Goal: Find specific page/section

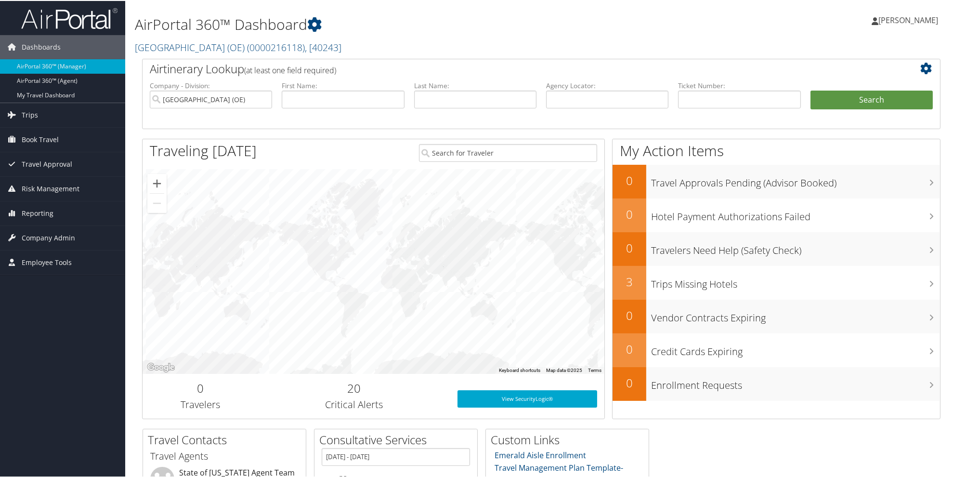
click at [425, 20] on h1 "AirPortal 360™ Dashboard" at bounding box center [406, 23] width 542 height 20
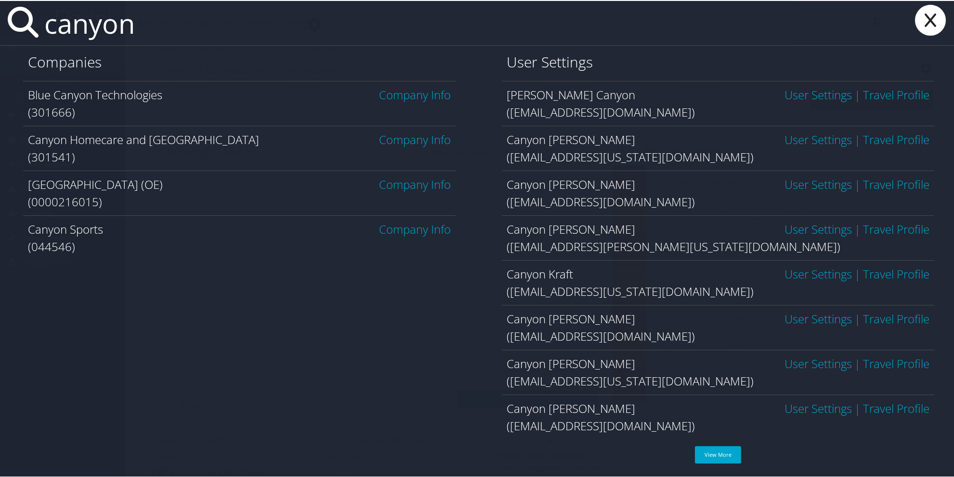
type input "canyon"
click at [402, 187] on link "Company Info" at bounding box center [415, 183] width 72 height 16
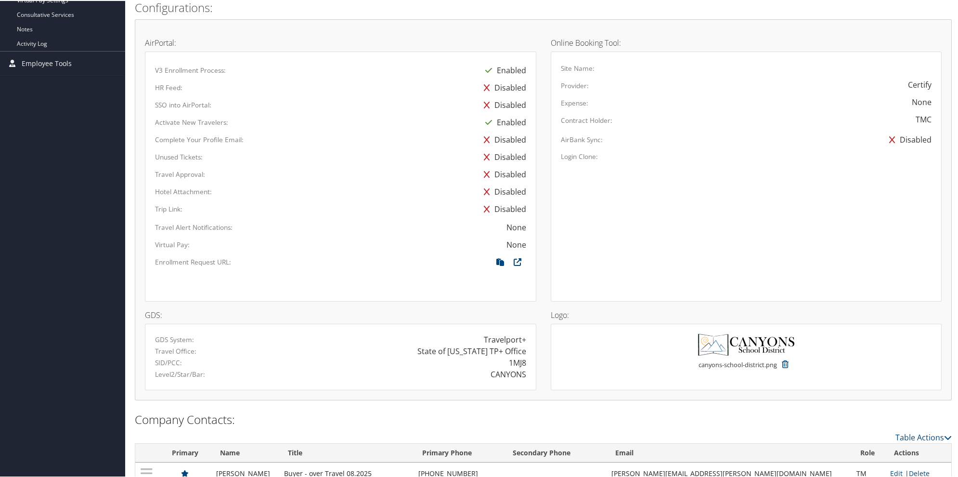
scroll to position [425, 0]
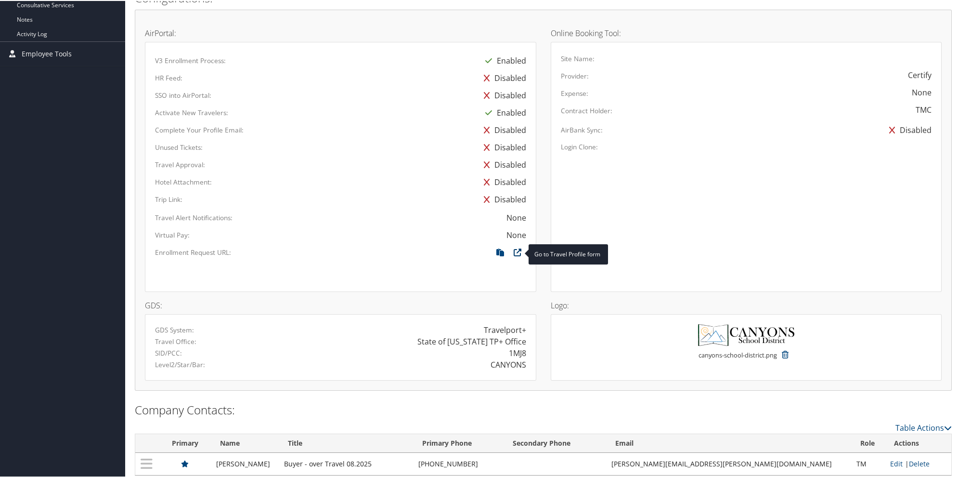
click at [516, 249] on icon at bounding box center [517, 254] width 17 height 13
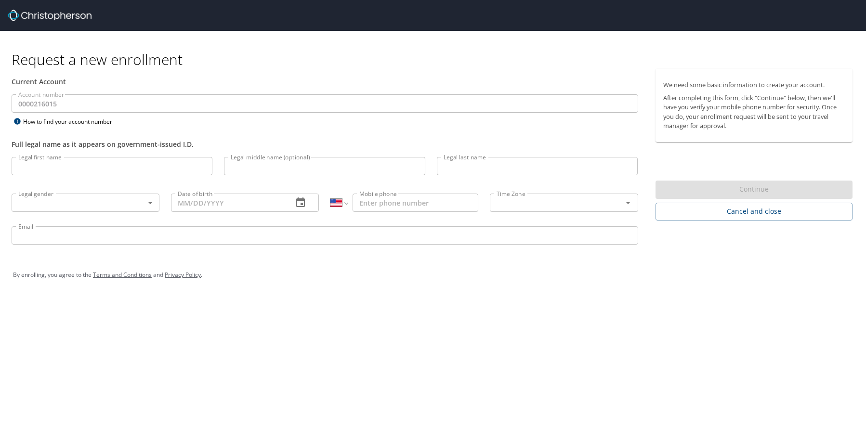
select select "US"
